Goal: Information Seeking & Learning: Check status

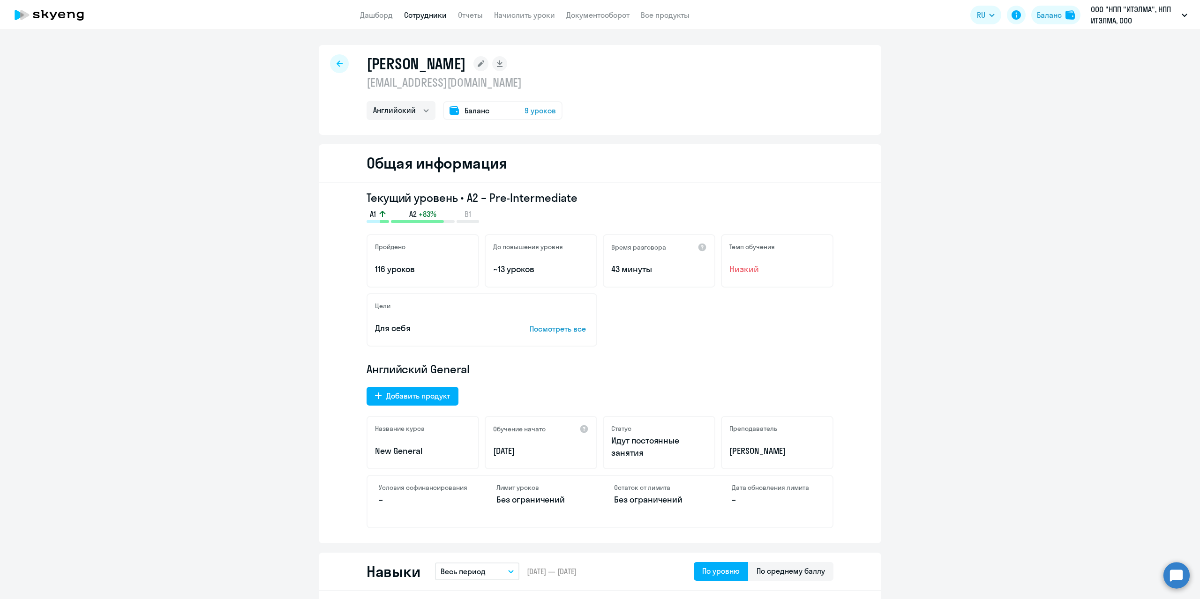
select select "english"
click at [424, 17] on link "Сотрудники" at bounding box center [425, 14] width 43 height 9
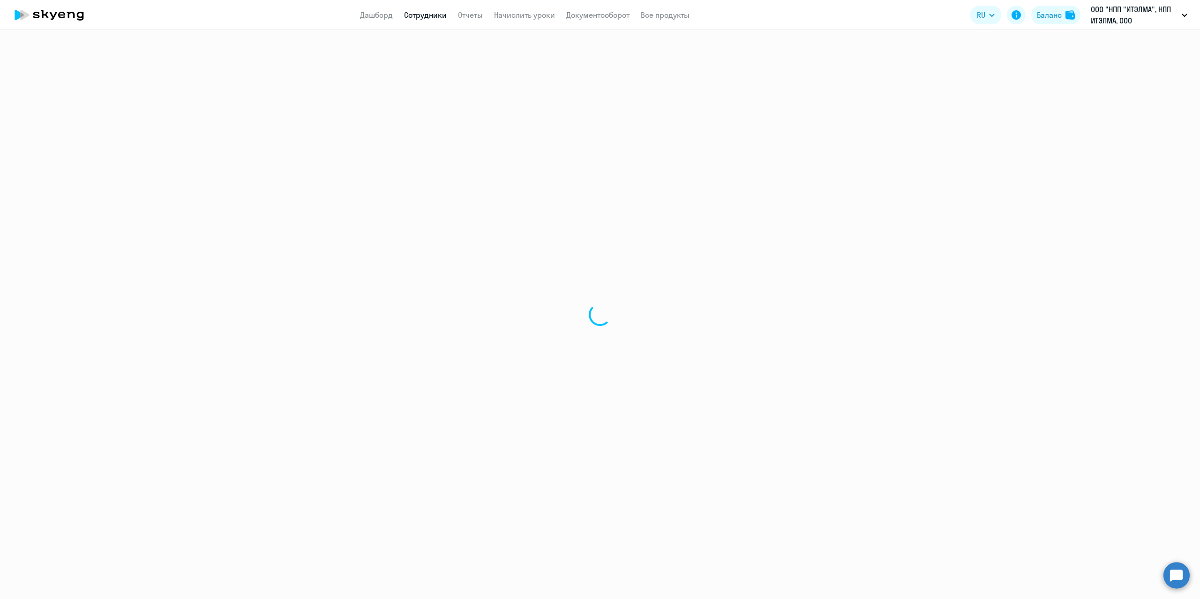
select select "30"
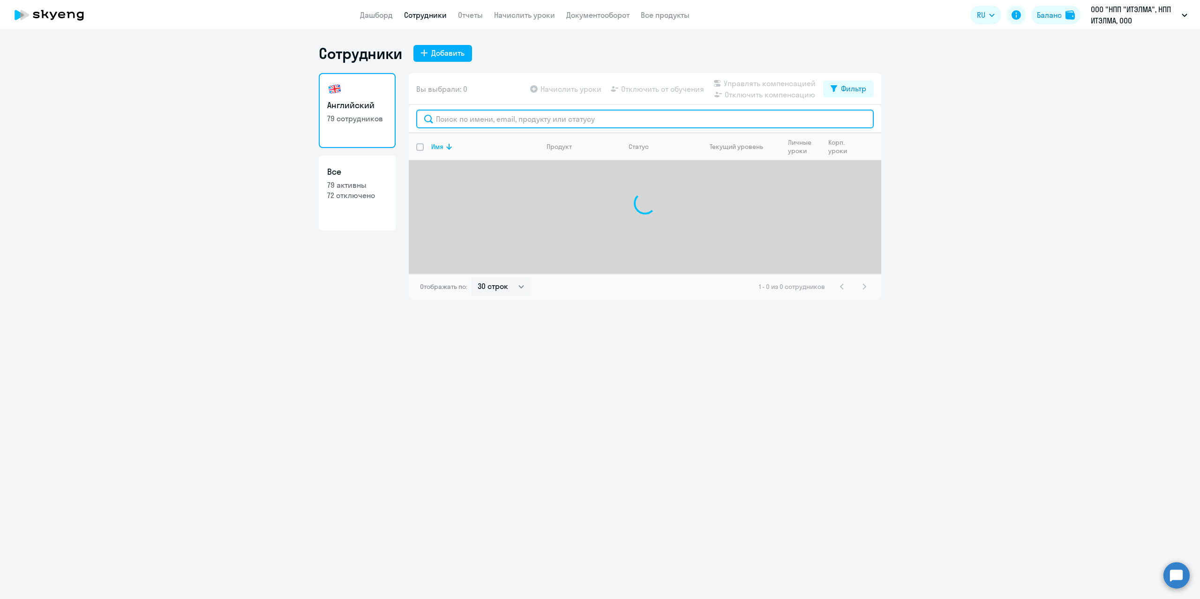
click at [479, 120] on input "text" at bounding box center [644, 119] width 457 height 19
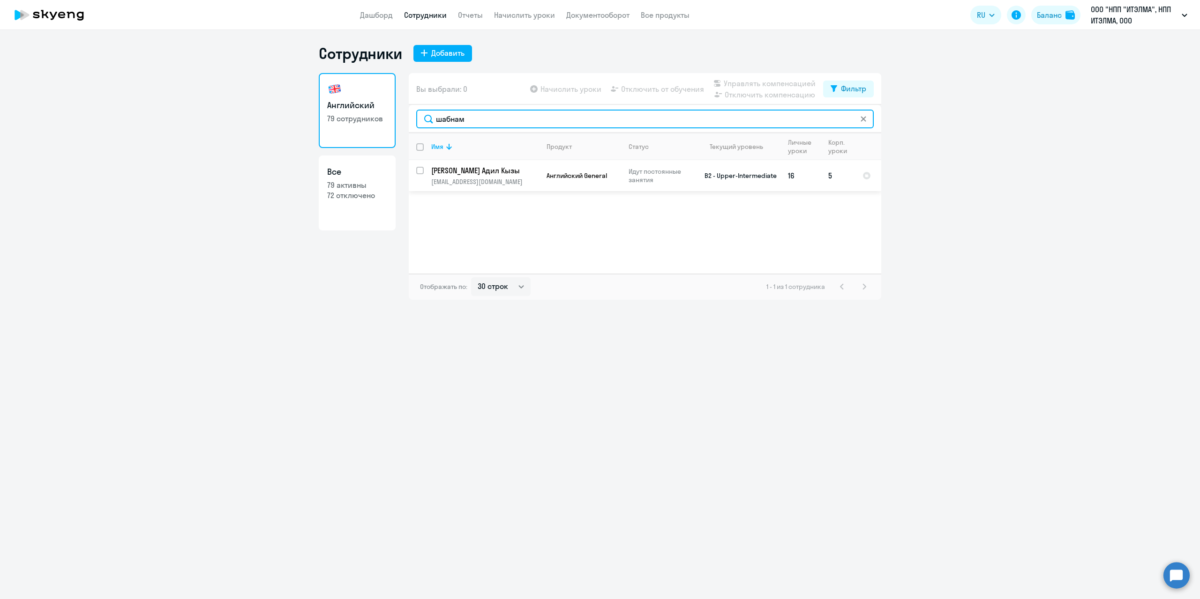
type input "шабнам"
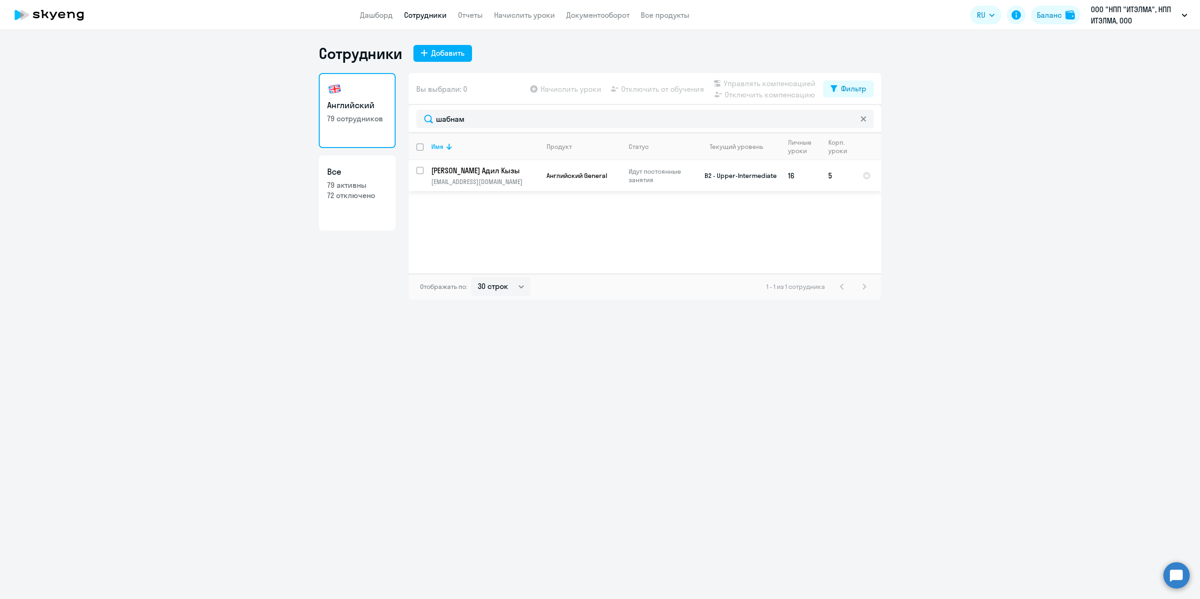
click at [482, 169] on p "[PERSON_NAME] Адил Кызы" at bounding box center [484, 170] width 106 height 10
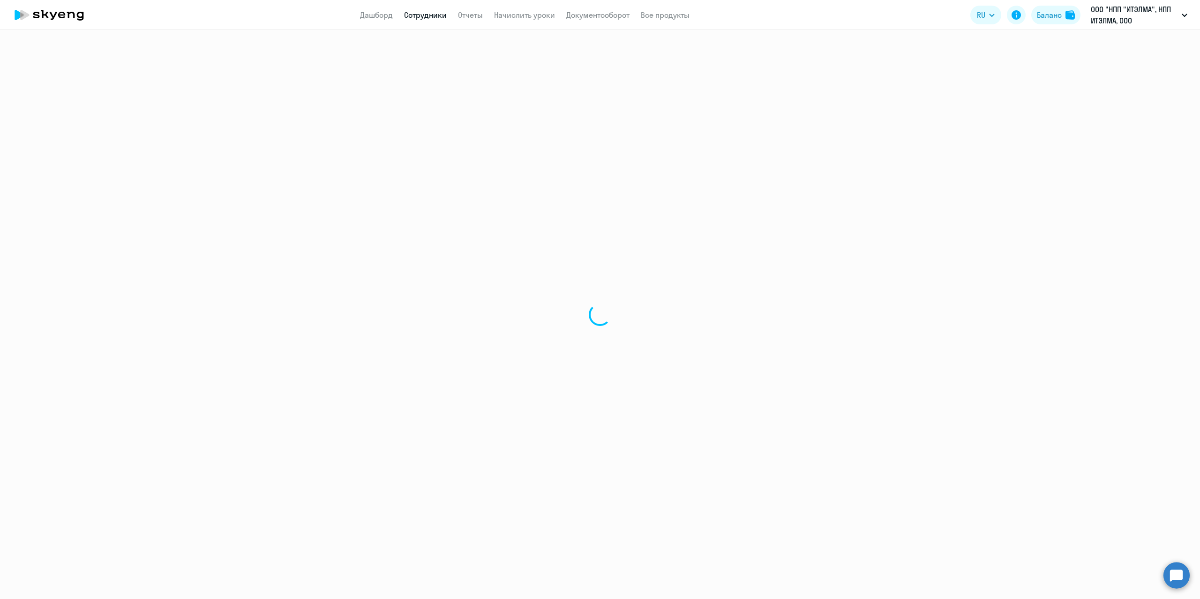
select select "english"
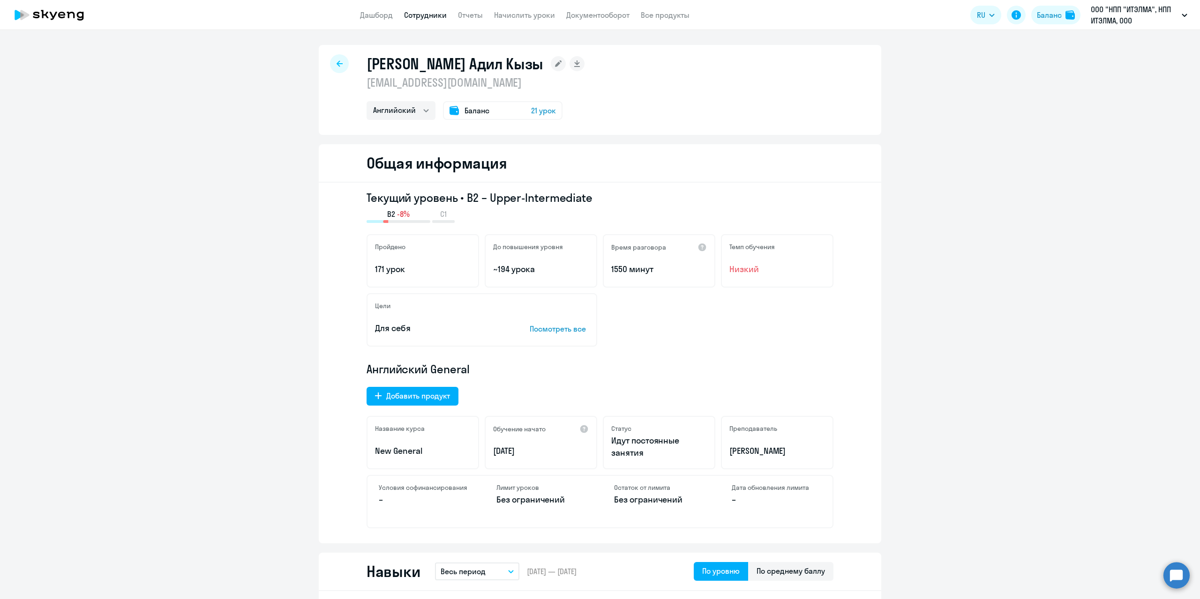
click at [473, 114] on span "Баланс" at bounding box center [476, 110] width 25 height 11
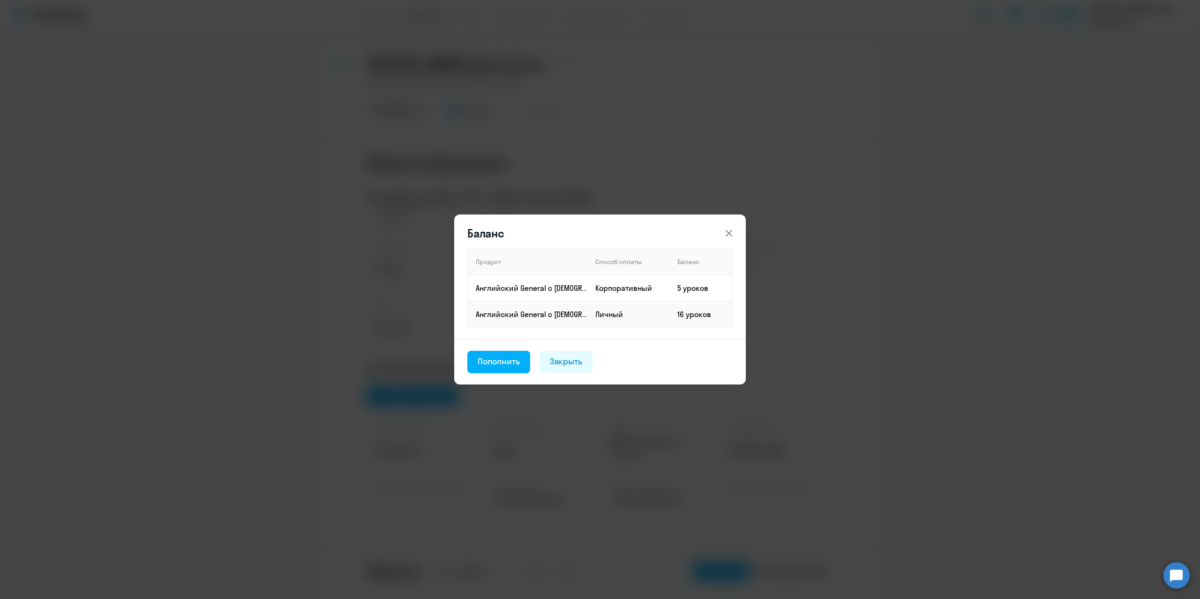
click at [730, 232] on icon at bounding box center [728, 233] width 7 height 7
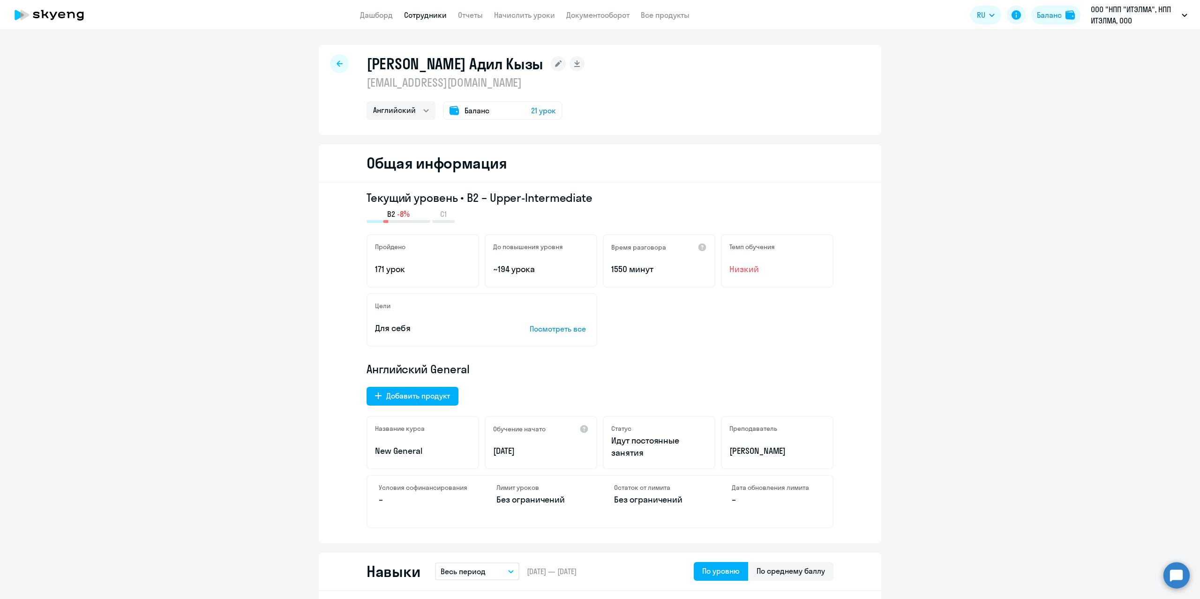
click at [476, 113] on span "Баланс" at bounding box center [476, 110] width 25 height 11
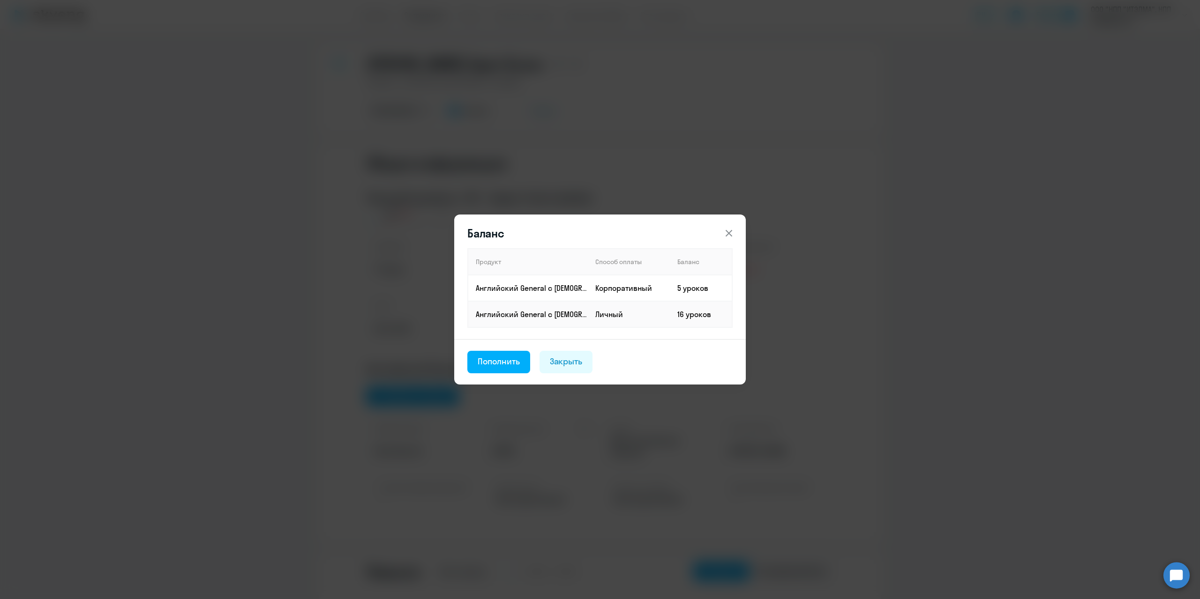
click at [726, 234] on icon at bounding box center [728, 233] width 11 height 11
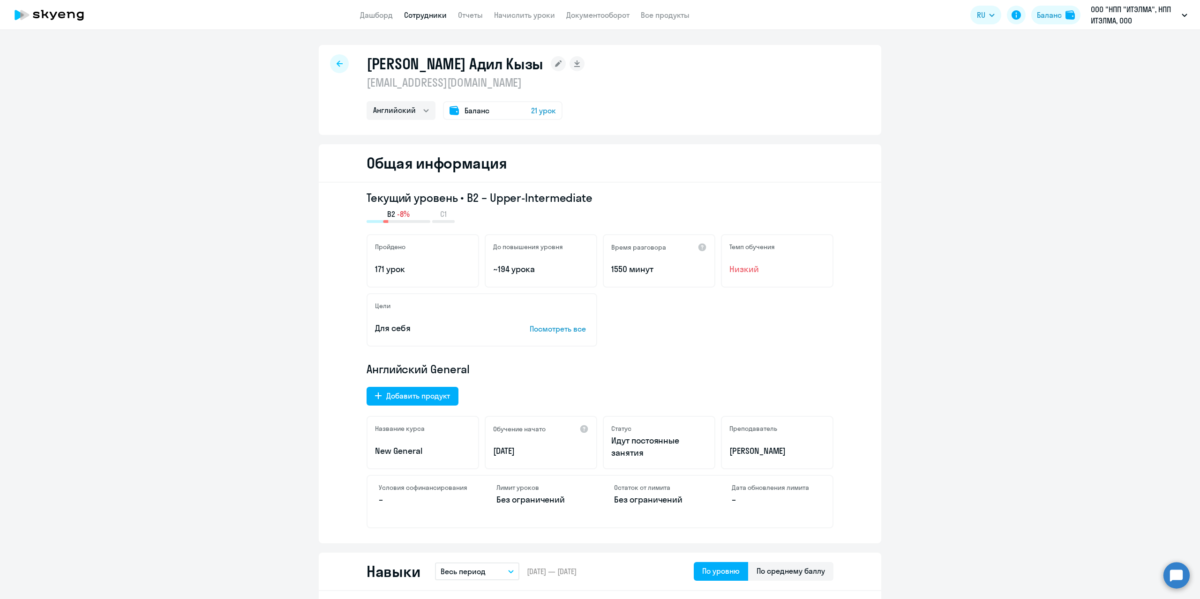
click at [418, 17] on link "Сотрудники" at bounding box center [425, 14] width 43 height 9
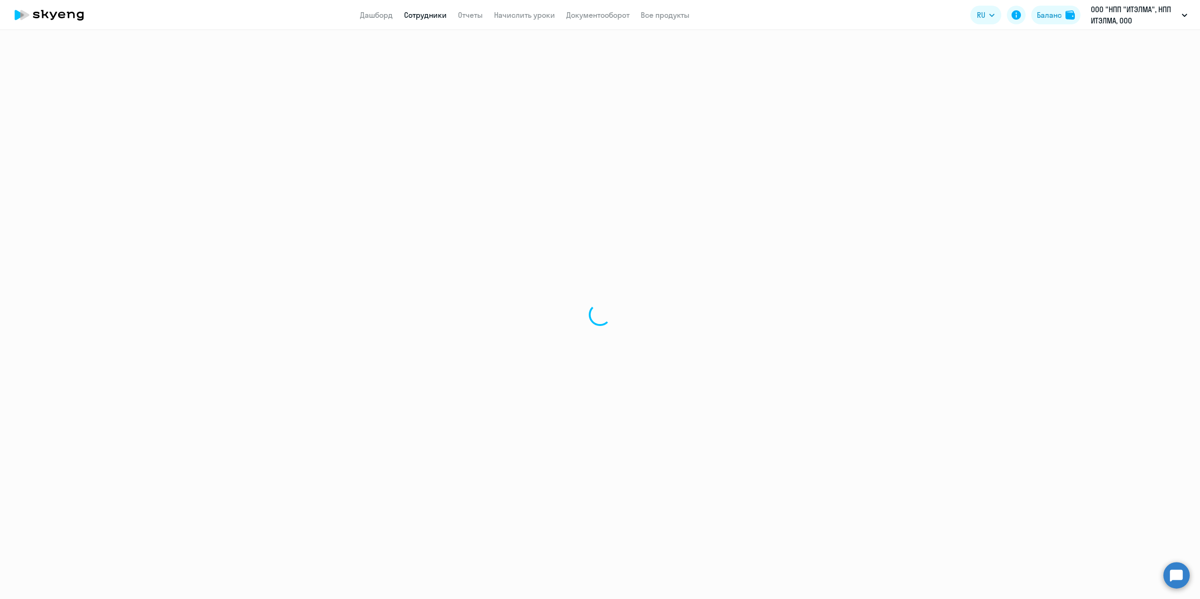
select select "30"
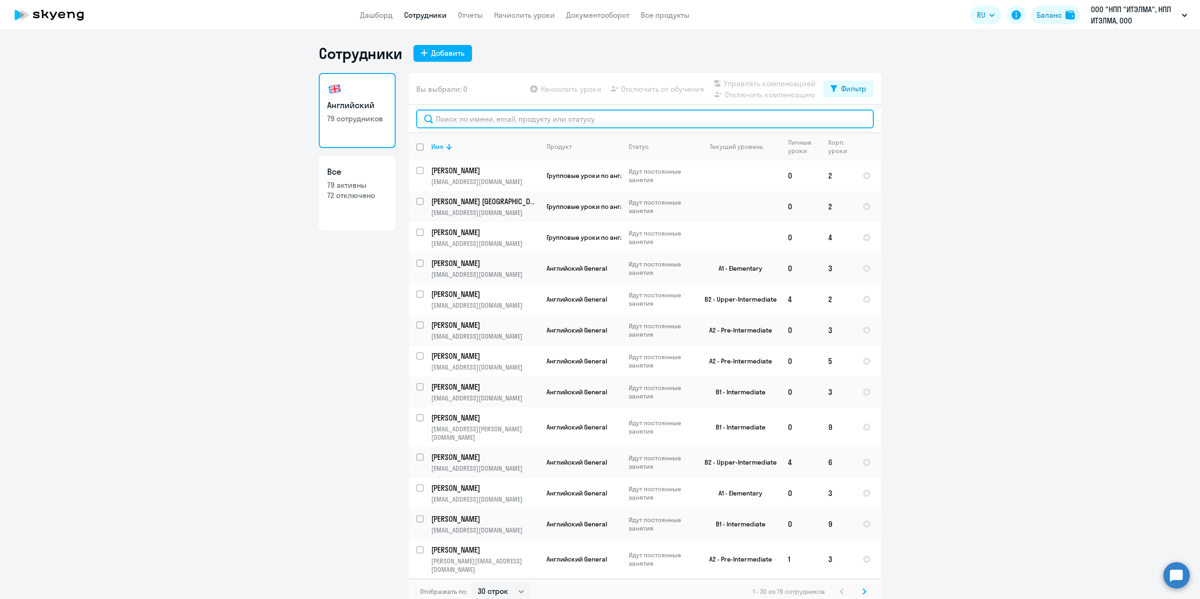
click at [483, 118] on input "text" at bounding box center [644, 119] width 457 height 19
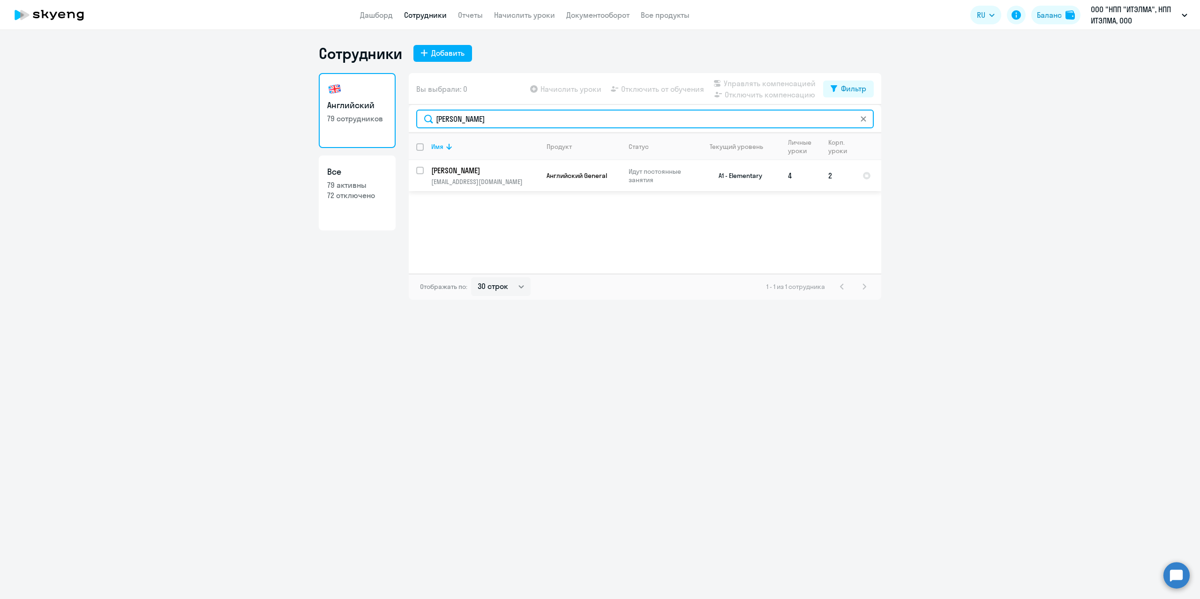
type input "[PERSON_NAME]"
click at [498, 172] on p "[PERSON_NAME]" at bounding box center [484, 170] width 106 height 10
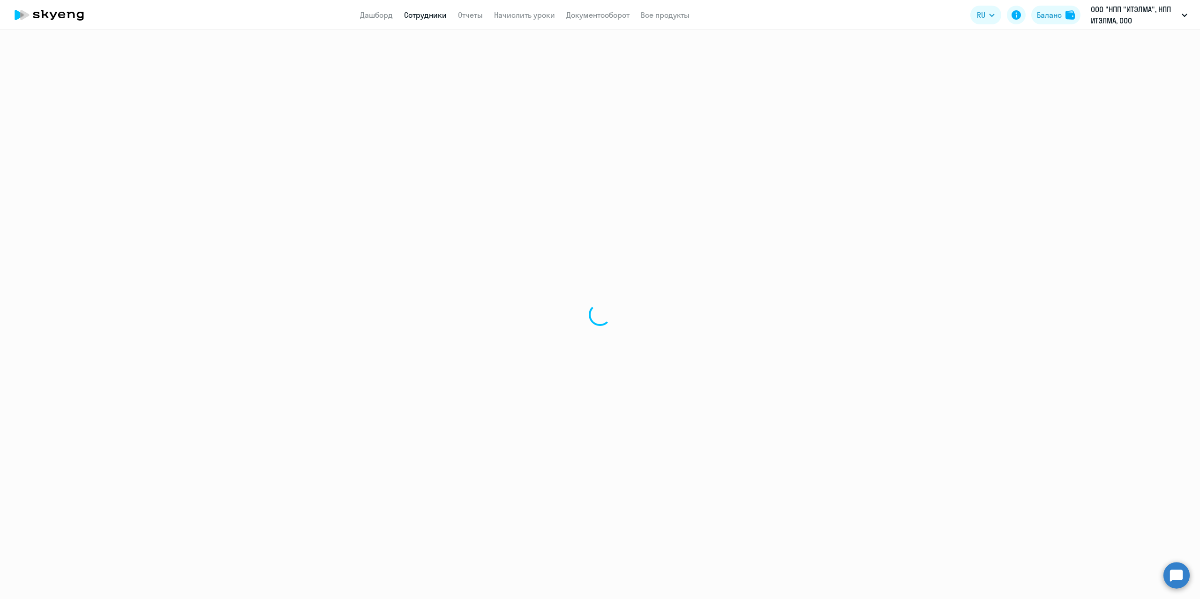
select select "english"
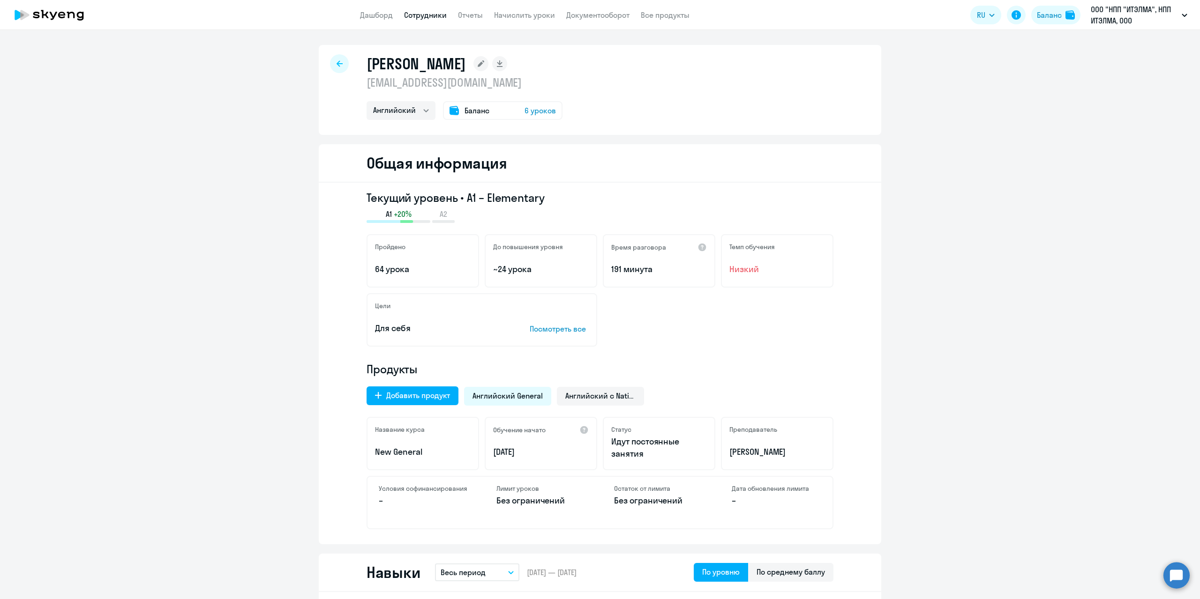
click at [526, 105] on span "6 уроков" at bounding box center [539, 110] width 31 height 11
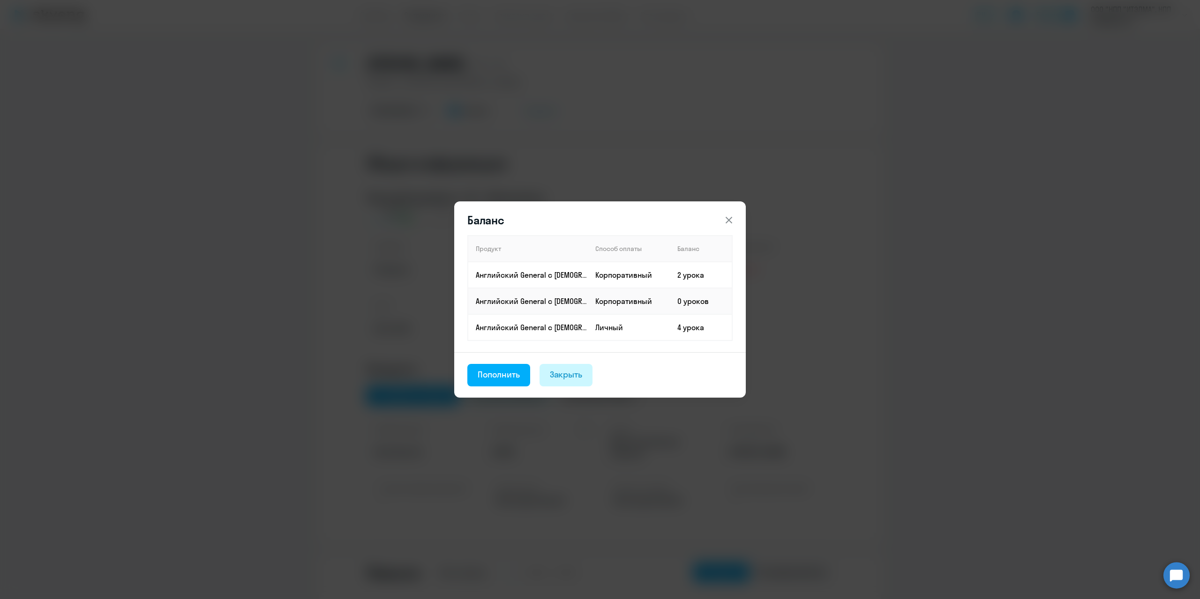
click at [562, 373] on div "Закрыть" at bounding box center [566, 375] width 33 height 12
